Goal: Transaction & Acquisition: Purchase product/service

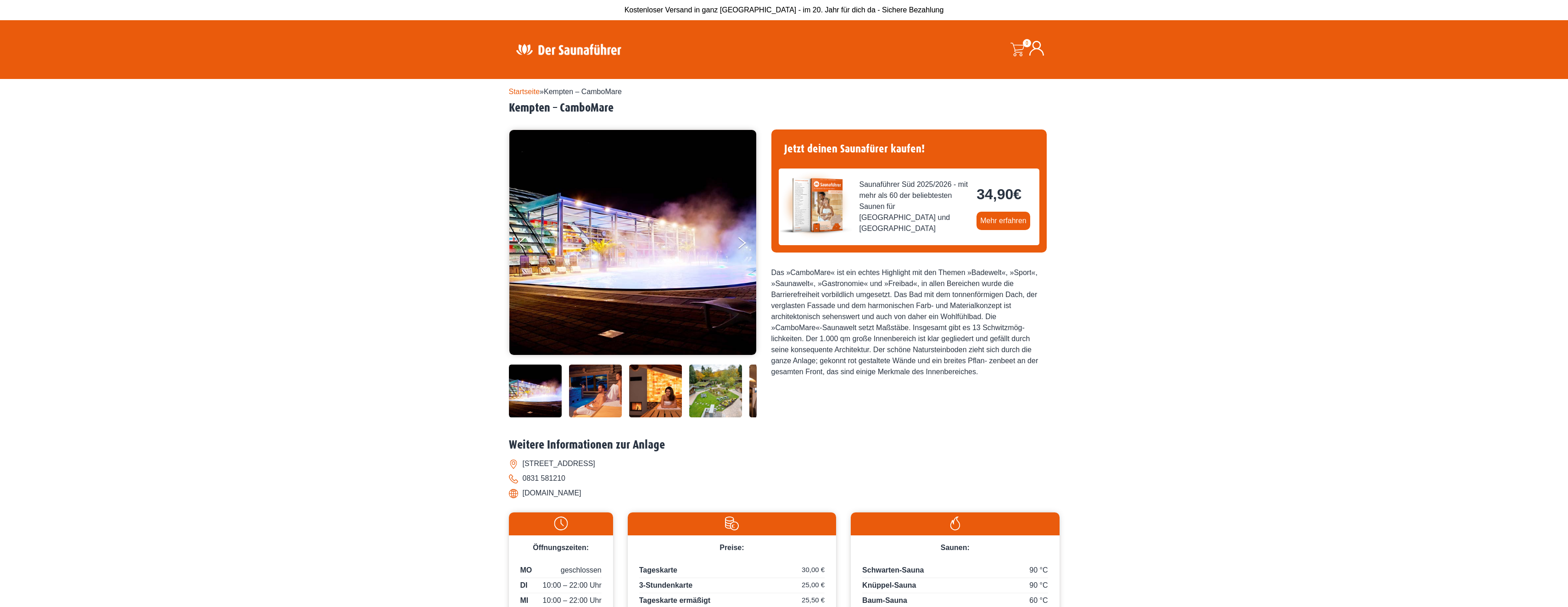
click at [575, 49] on img at bounding box center [569, 49] width 119 height 18
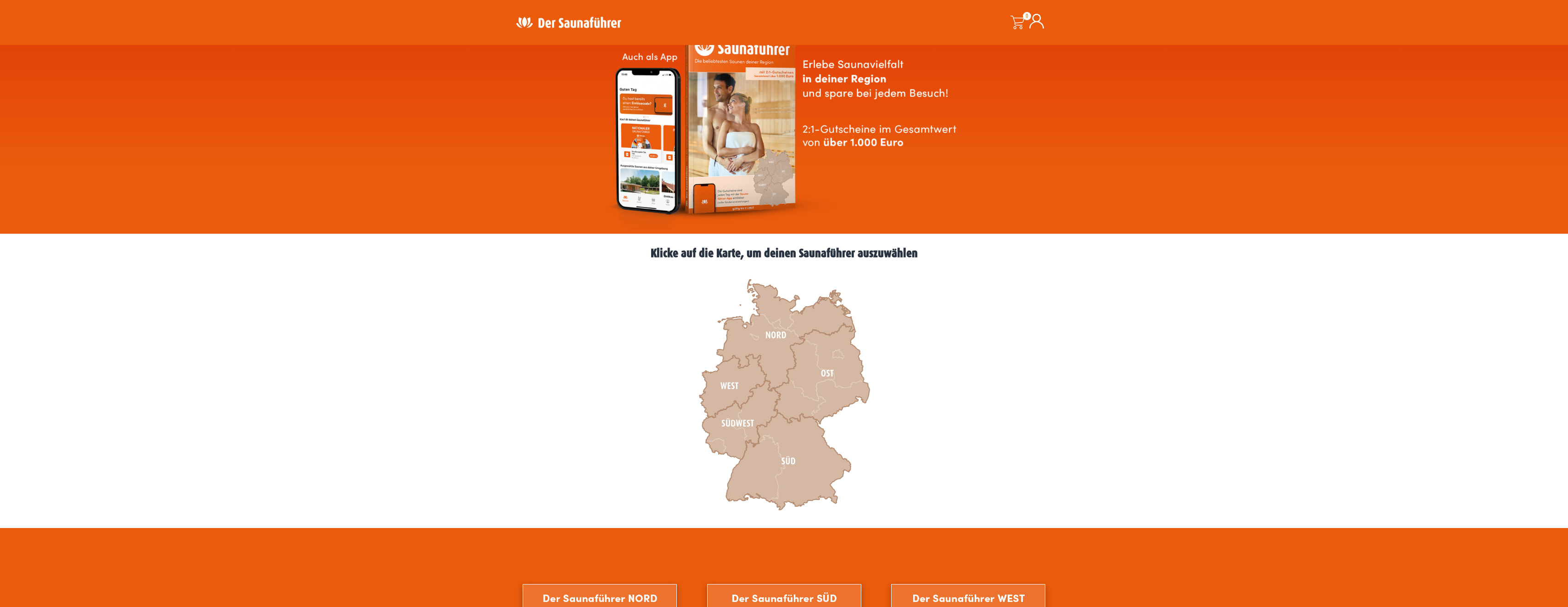
scroll to position [230, 0]
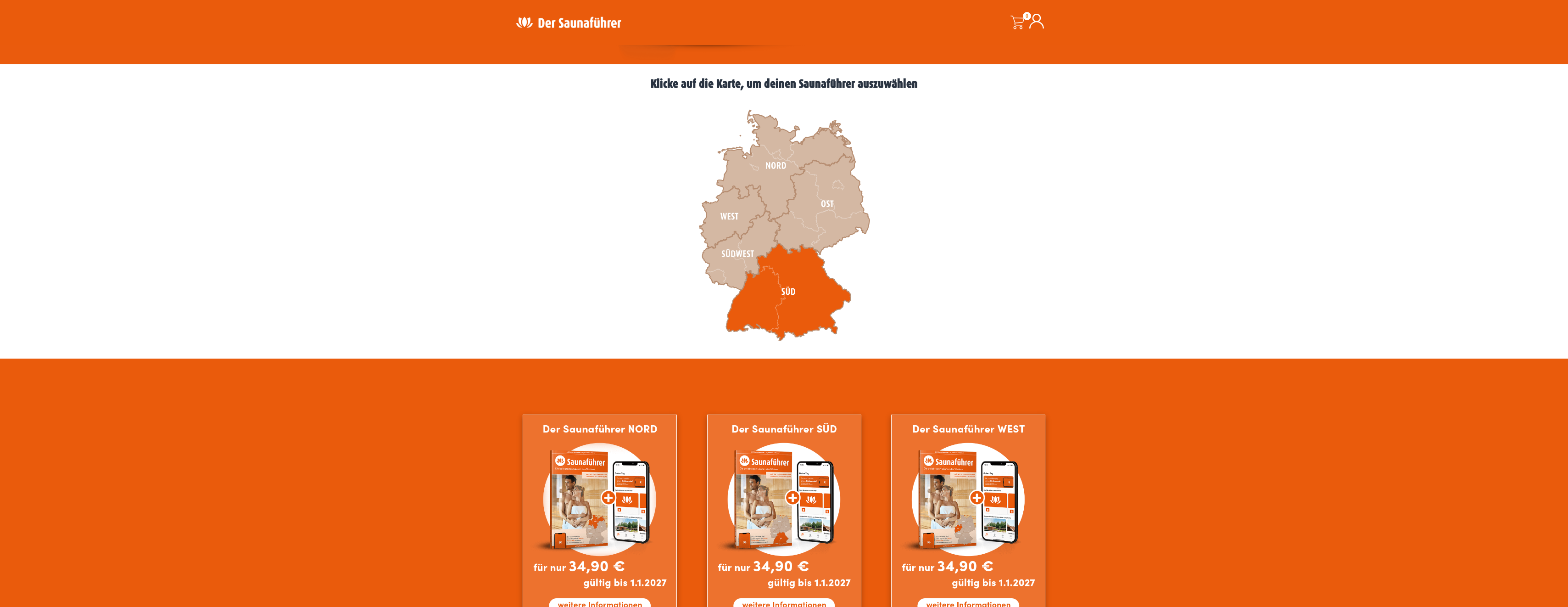
click at [760, 311] on icon at bounding box center [788, 292] width 125 height 97
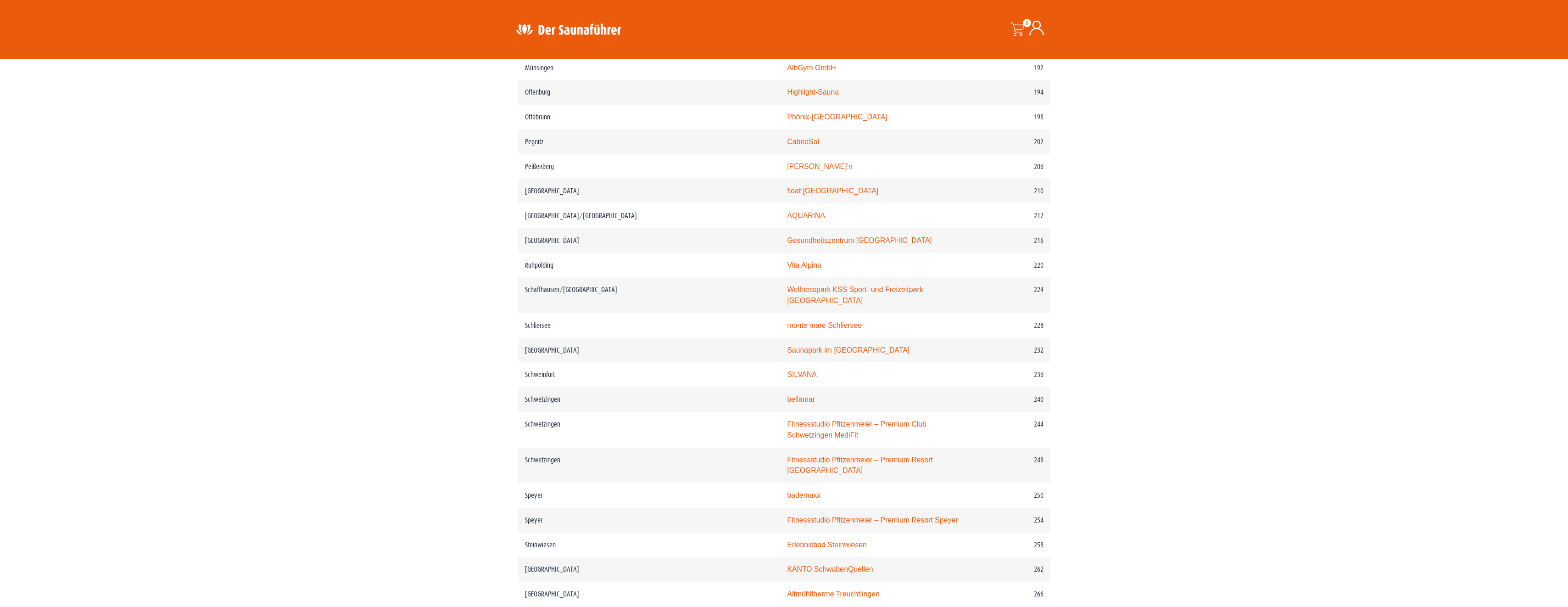
scroll to position [1652, 0]
